Goal: Use online tool/utility: Utilize a website feature to perform a specific function

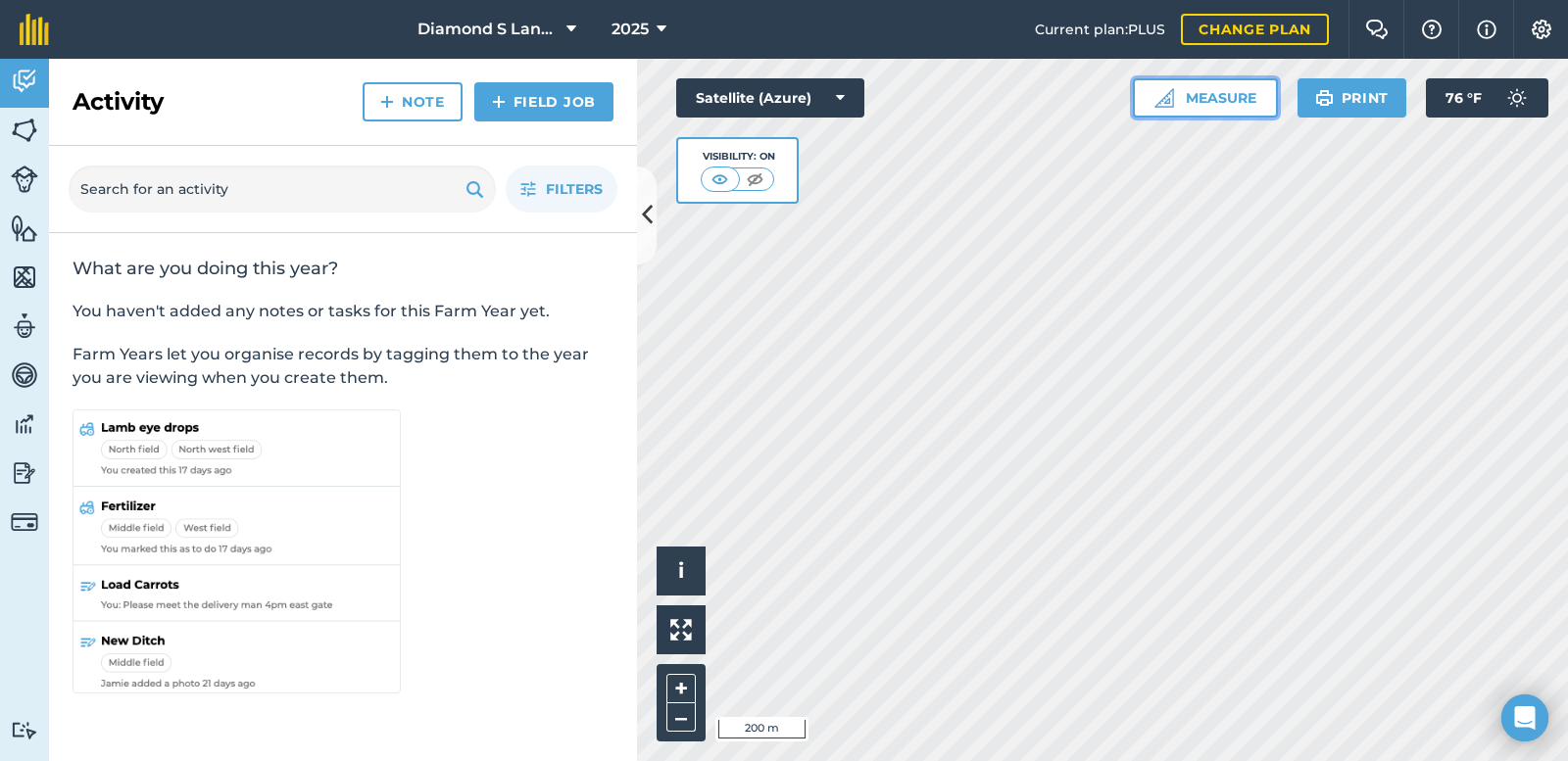
click at [1213, 95] on button "Measure" at bounding box center [1205, 98] width 145 height 39
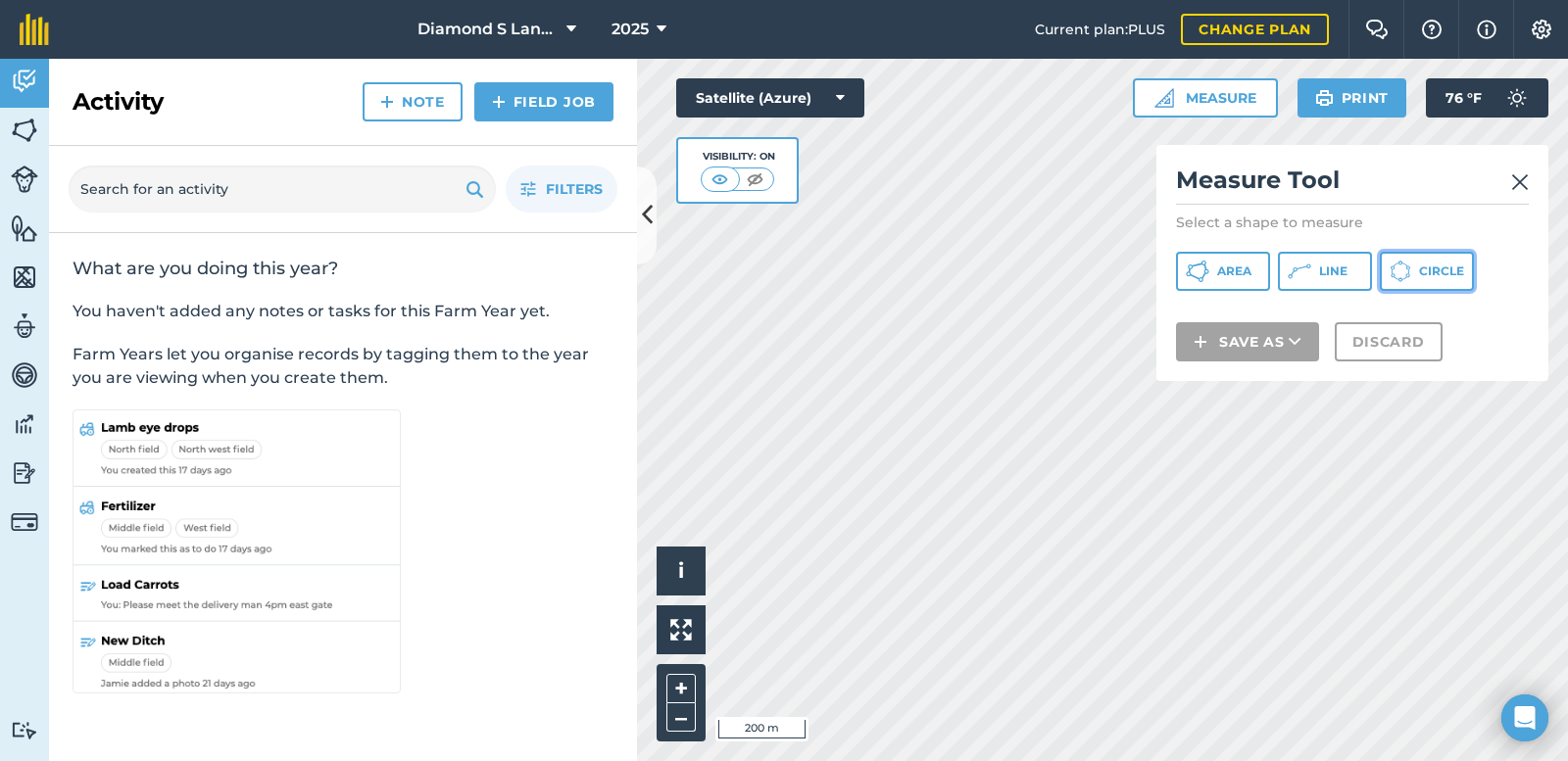
click at [1409, 273] on icon at bounding box center [1408, 272] width 1 height 4
